Goal: Check status: Check status

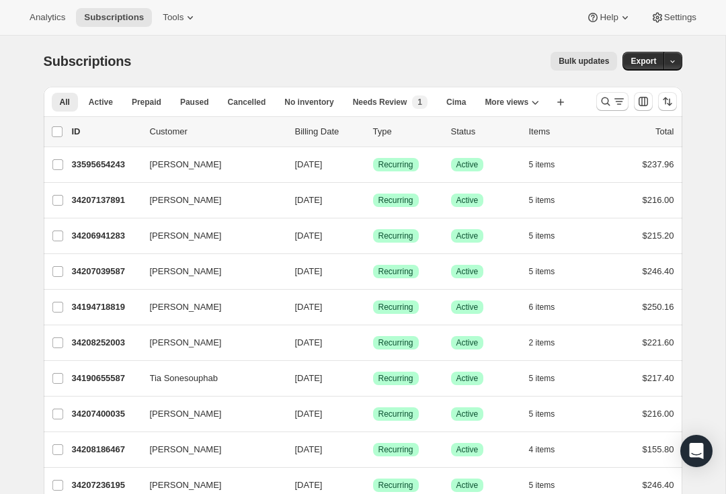
click at [613, 104] on icon "Search and filter results" at bounding box center [618, 101] width 13 height 13
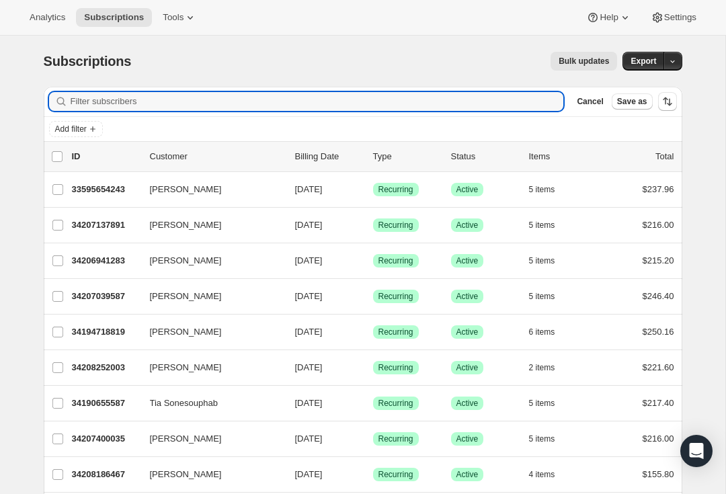
click at [192, 95] on input "Filter subscribers" at bounding box center [317, 101] width 493 height 19
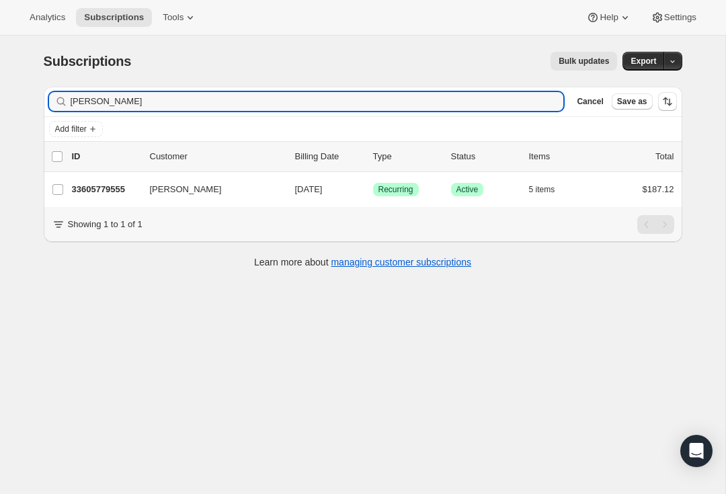
type input "[PERSON_NAME]"
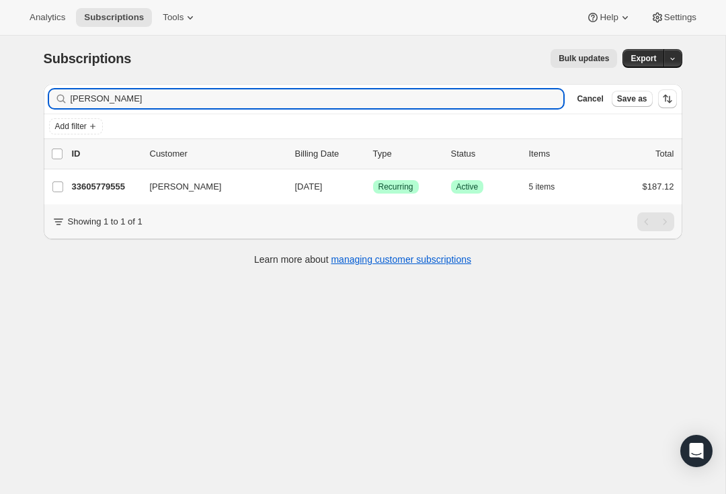
click at [99, 181] on p "33605779555" at bounding box center [105, 186] width 67 height 13
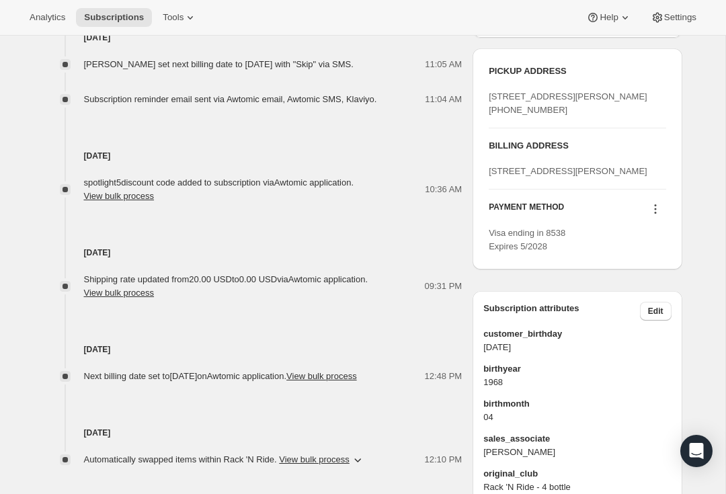
scroll to position [567, 0]
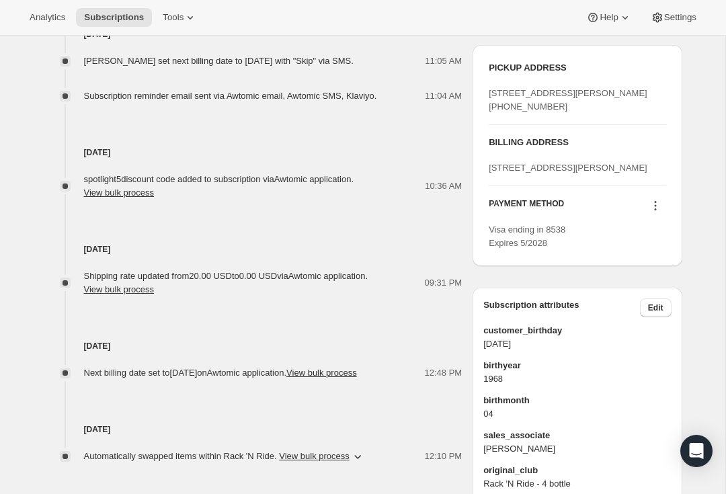
click at [652, 212] on icon at bounding box center [655, 205] width 13 height 13
click at [711, 202] on div "Subscription #33605779555. This page is ready Subscription #33605779555 Success…" at bounding box center [362, 40] width 725 height 1143
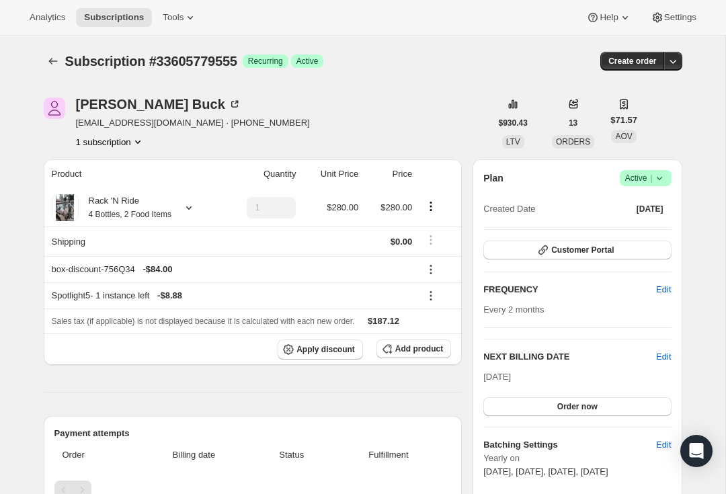
scroll to position [-7, 0]
